Goal: Check status: Check status

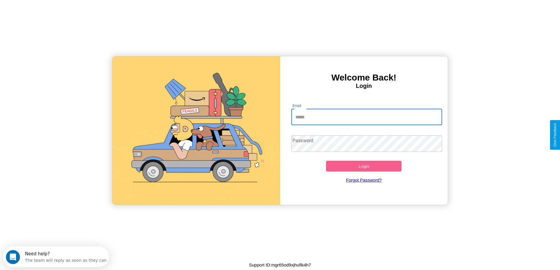
click at [367, 117] on input "Email" at bounding box center [366, 117] width 151 height 16
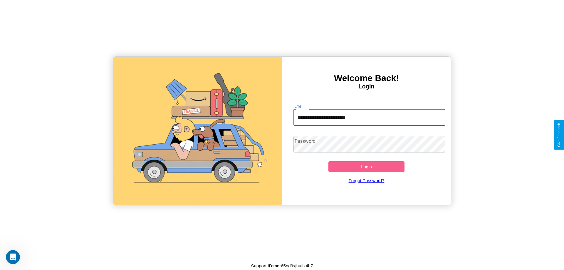
type input "**********"
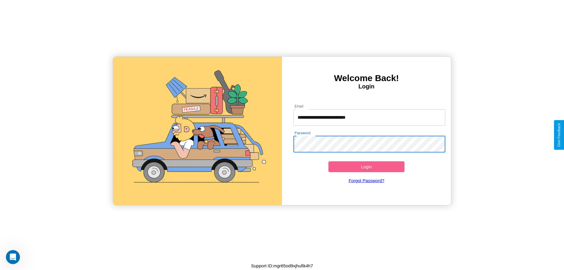
click at [367, 167] on button "Login" at bounding box center [367, 166] width 76 height 11
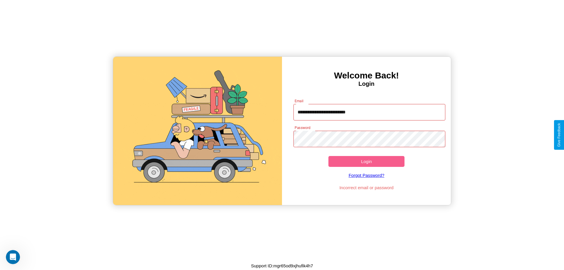
click at [367, 161] on button "Login" at bounding box center [367, 161] width 76 height 11
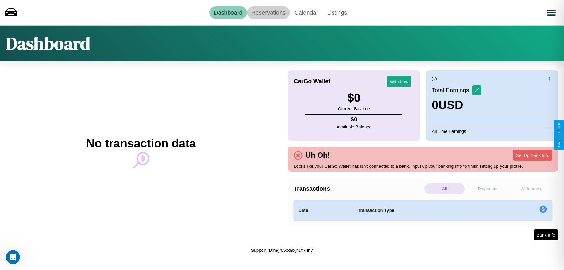
click at [268, 12] on link "Reservations" at bounding box center [268, 12] width 43 height 12
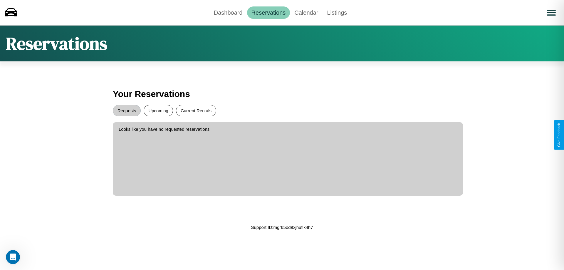
click at [196, 111] on button "Current Rentals" at bounding box center [196, 110] width 40 height 11
click at [127, 111] on button "Requests" at bounding box center [127, 110] width 28 height 11
click at [228, 12] on link "Dashboard" at bounding box center [229, 12] width 38 height 12
